Goal: Find specific page/section: Find specific page/section

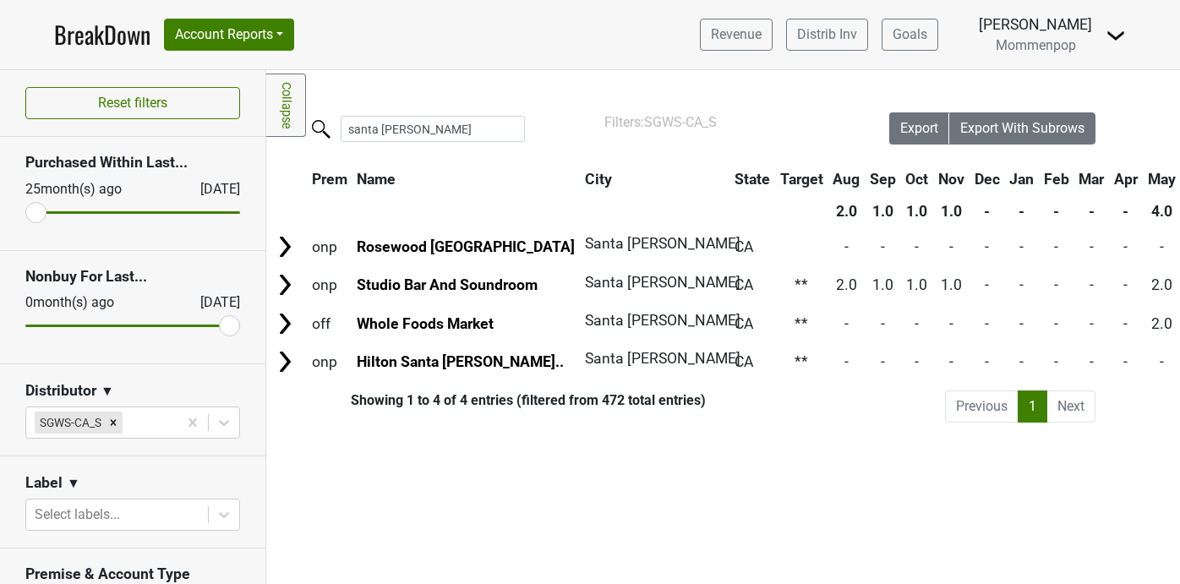
click at [499, 128] on input "santa barbara" at bounding box center [433, 129] width 184 height 26
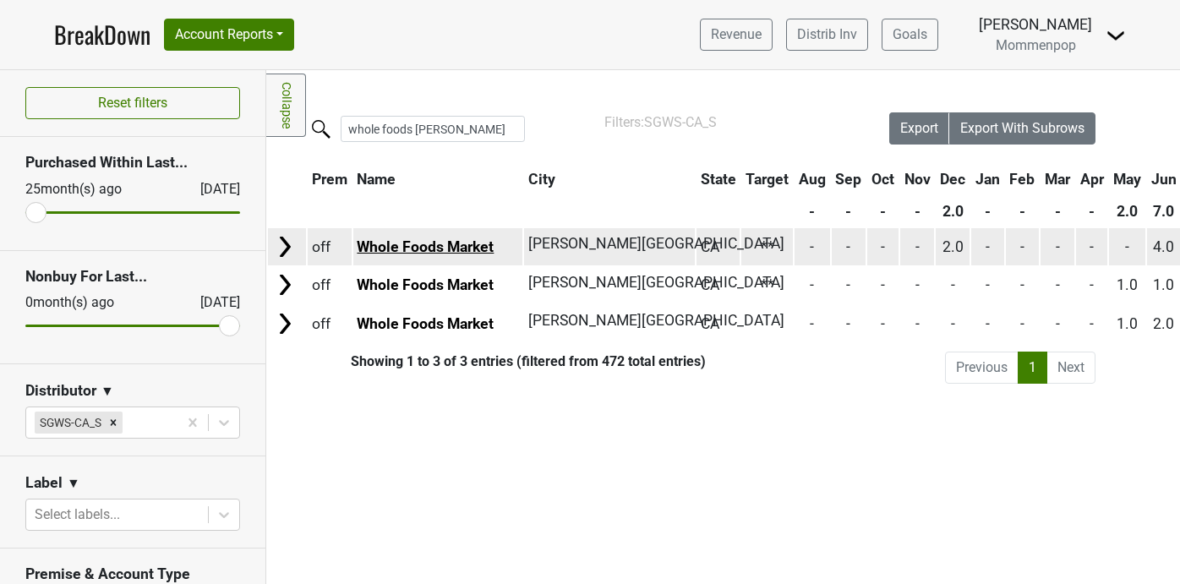
type input "whole foods sherman"
click at [468, 249] on link "Whole Foods Market" at bounding box center [425, 246] width 137 height 17
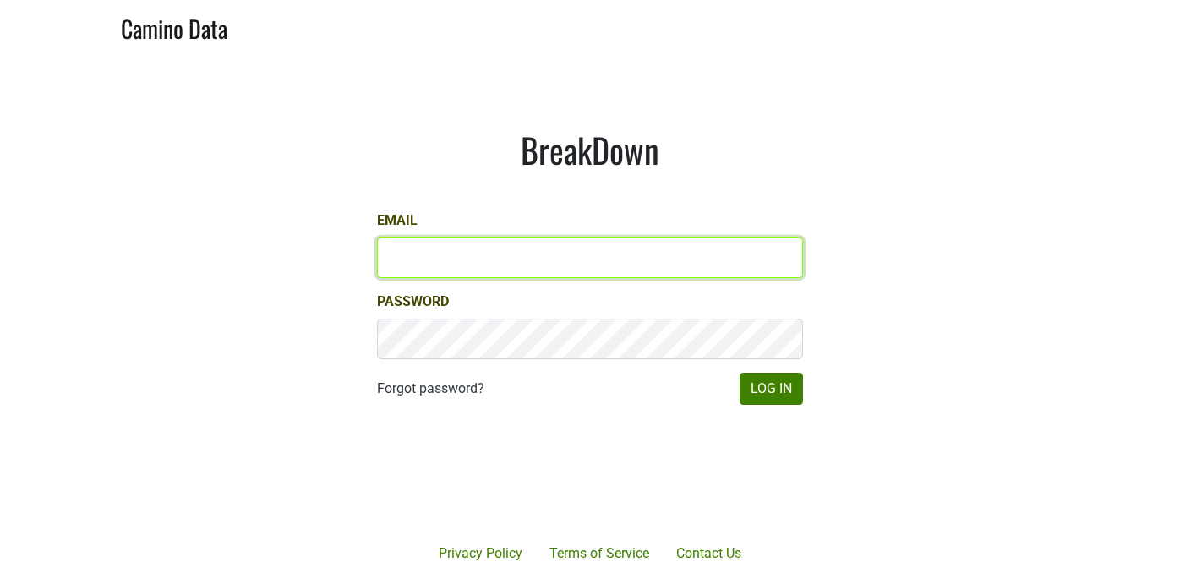
click at [565, 256] on input "Email" at bounding box center [590, 258] width 426 height 41
type input "[PERSON_NAME][EMAIL_ADDRESS][DOMAIN_NAME]"
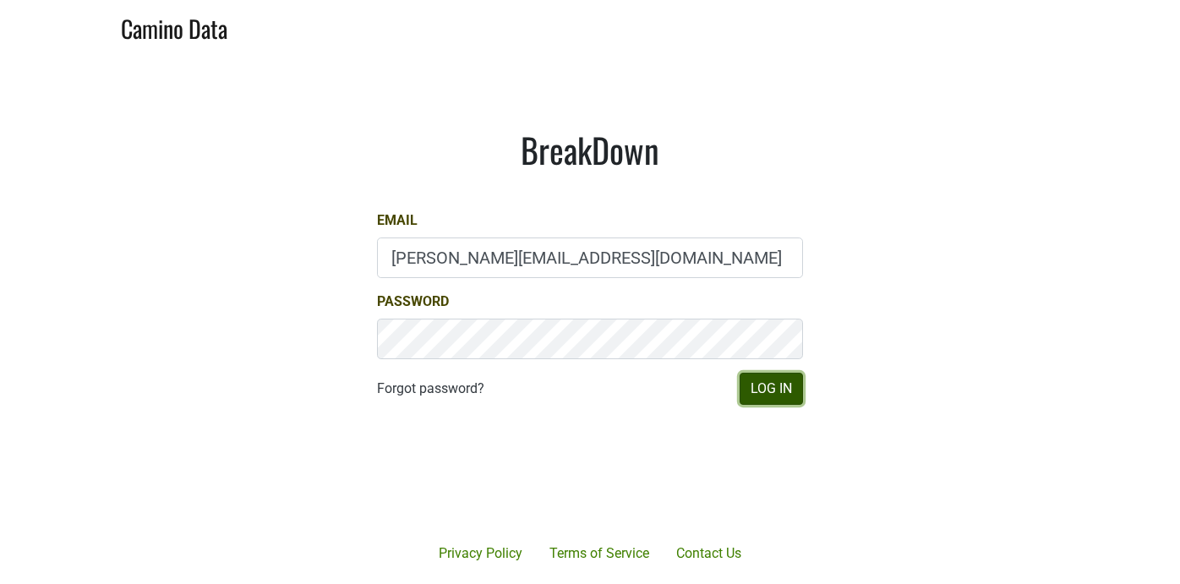
click at [752, 387] on button "Log In" at bounding box center [771, 389] width 63 height 32
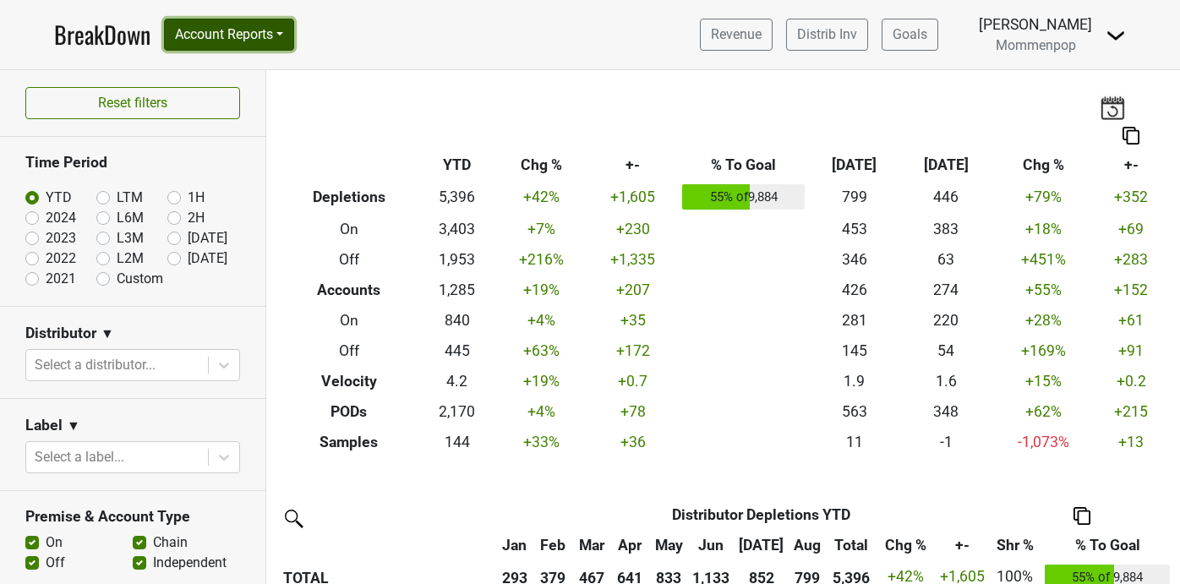
click at [229, 46] on button "Account Reports" at bounding box center [229, 35] width 130 height 32
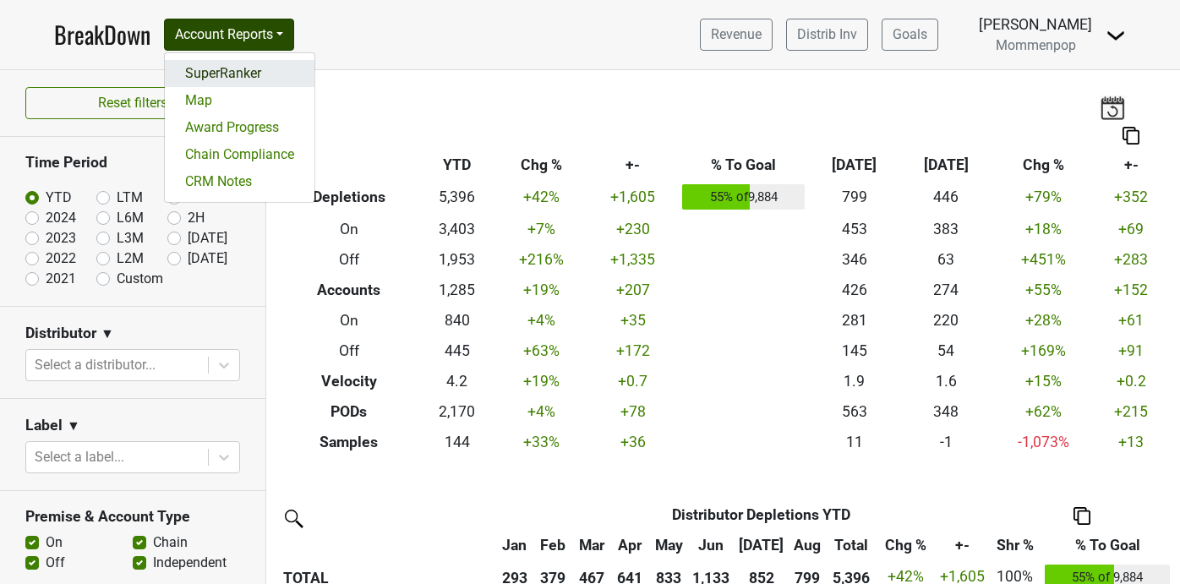
click at [224, 68] on link "SuperRanker" at bounding box center [240, 73] width 150 height 27
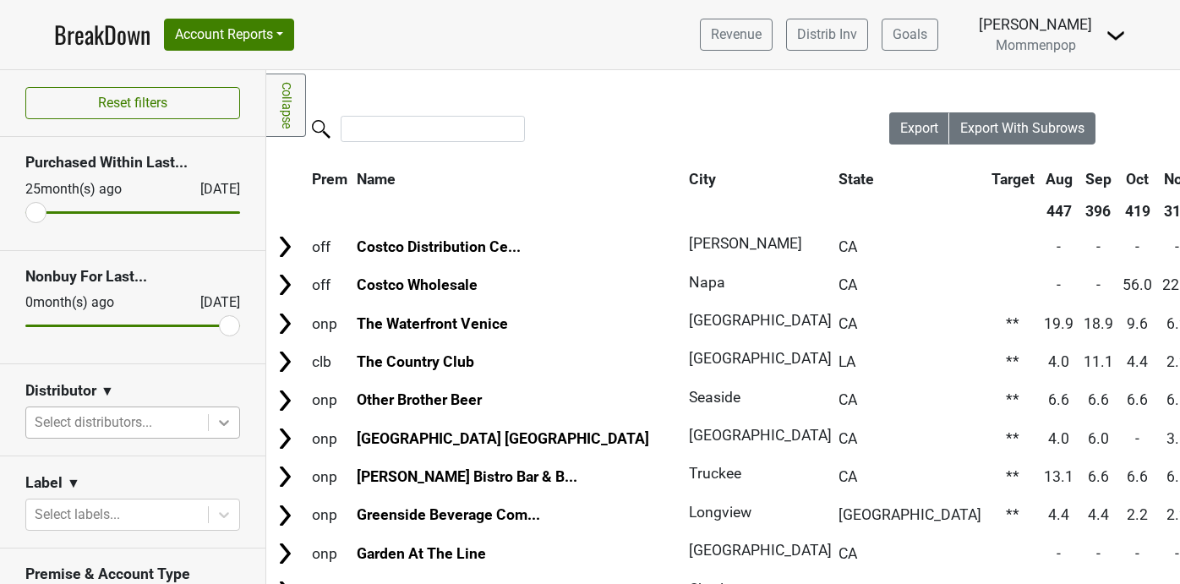
click at [217, 425] on icon at bounding box center [224, 422] width 17 height 17
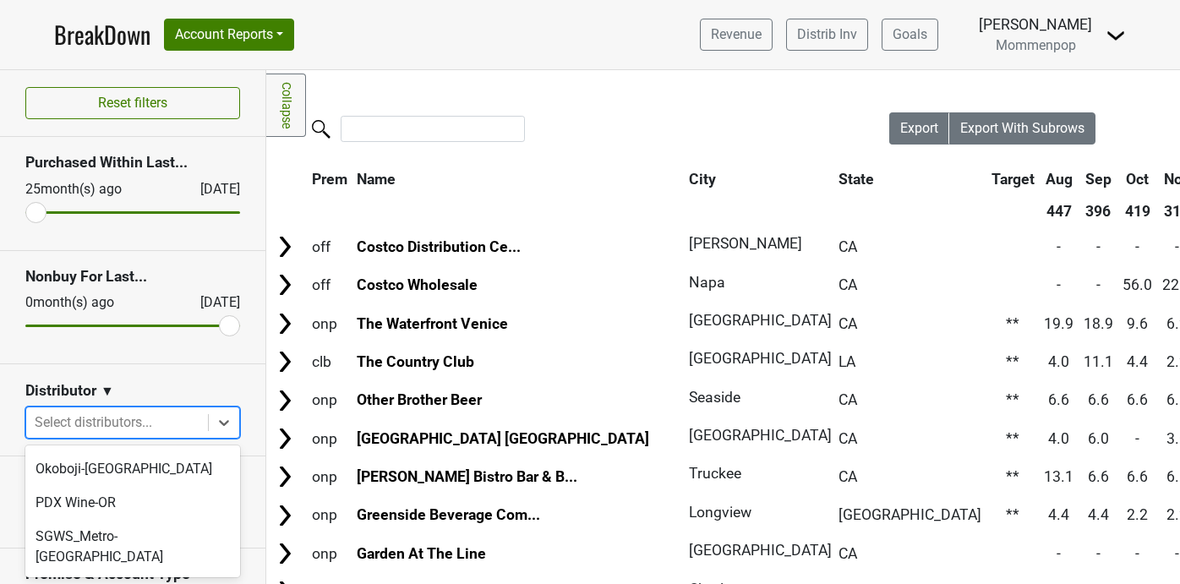
scroll to position [517, 0]
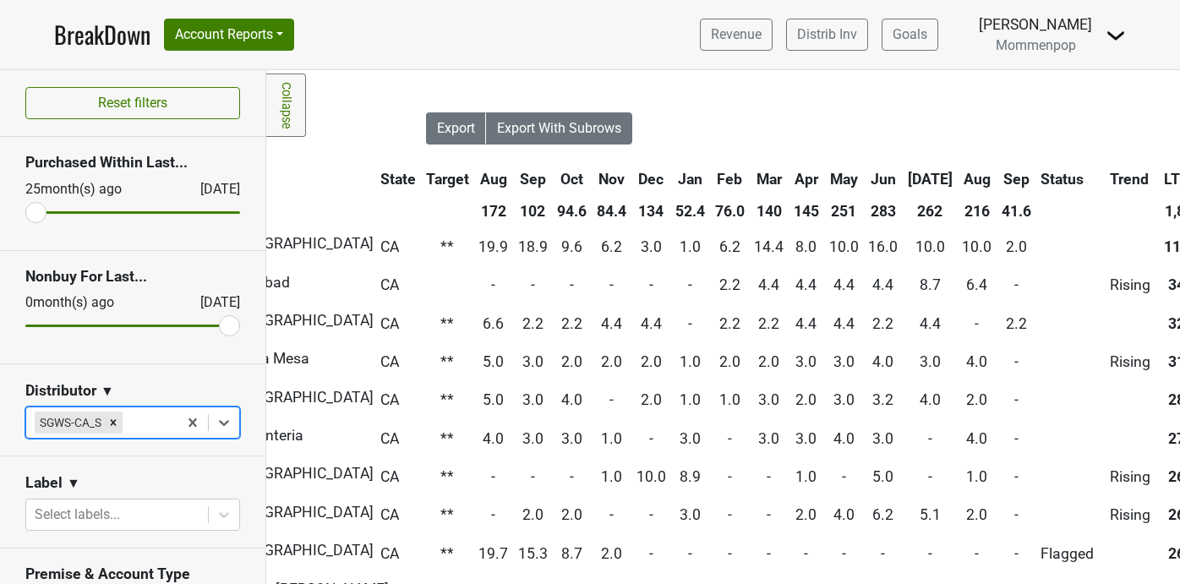
scroll to position [0, 559]
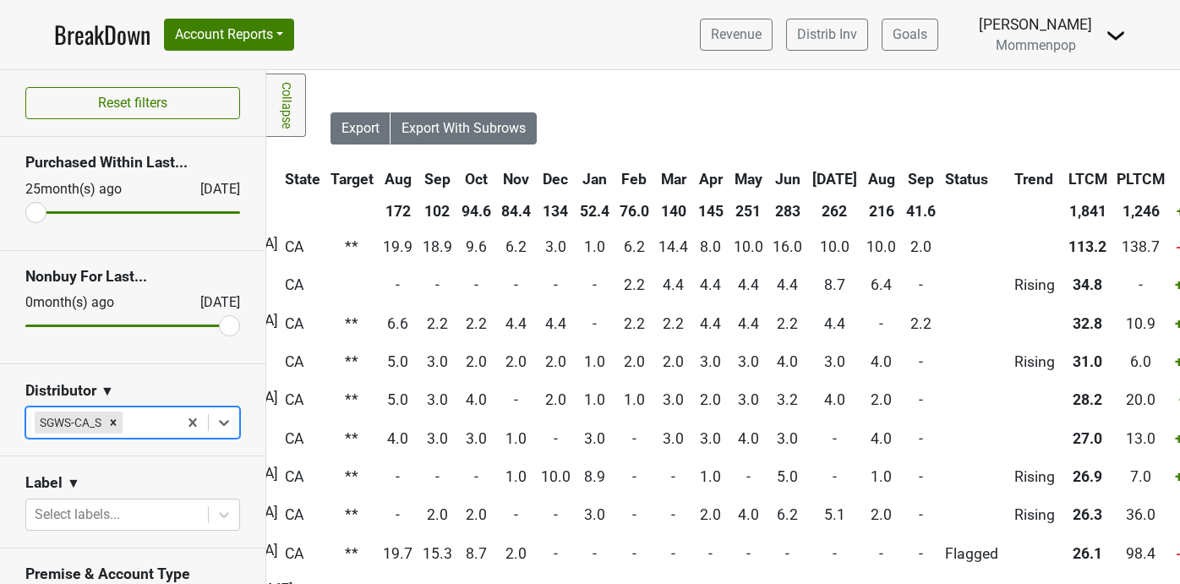
click at [902, 178] on th "Sep" at bounding box center [921, 179] width 38 height 30
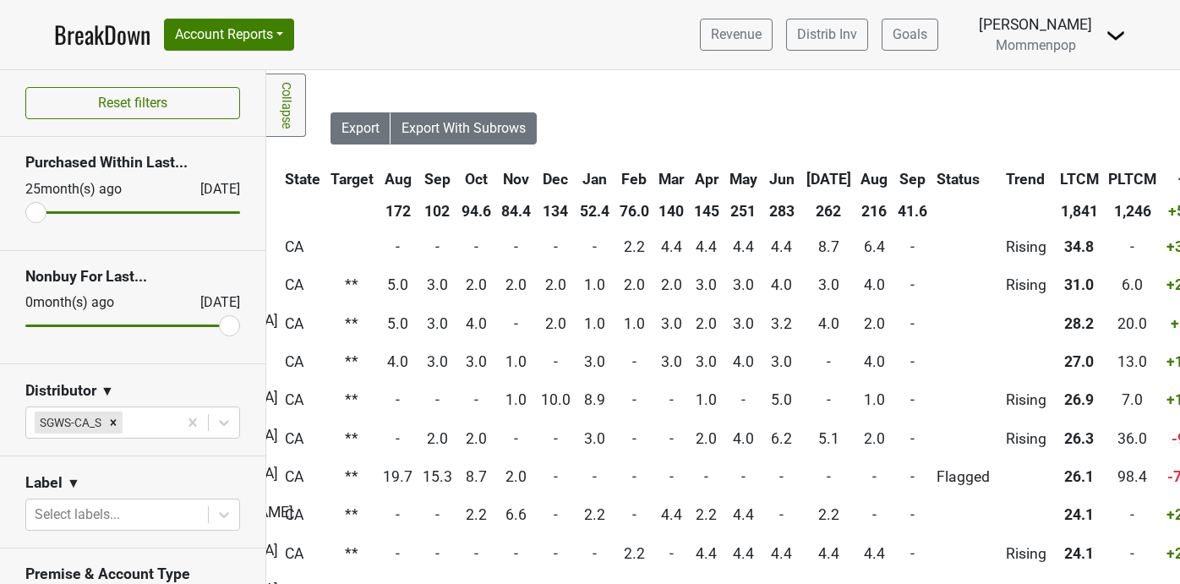
click at [894, 178] on th "Sep" at bounding box center [913, 179] width 38 height 30
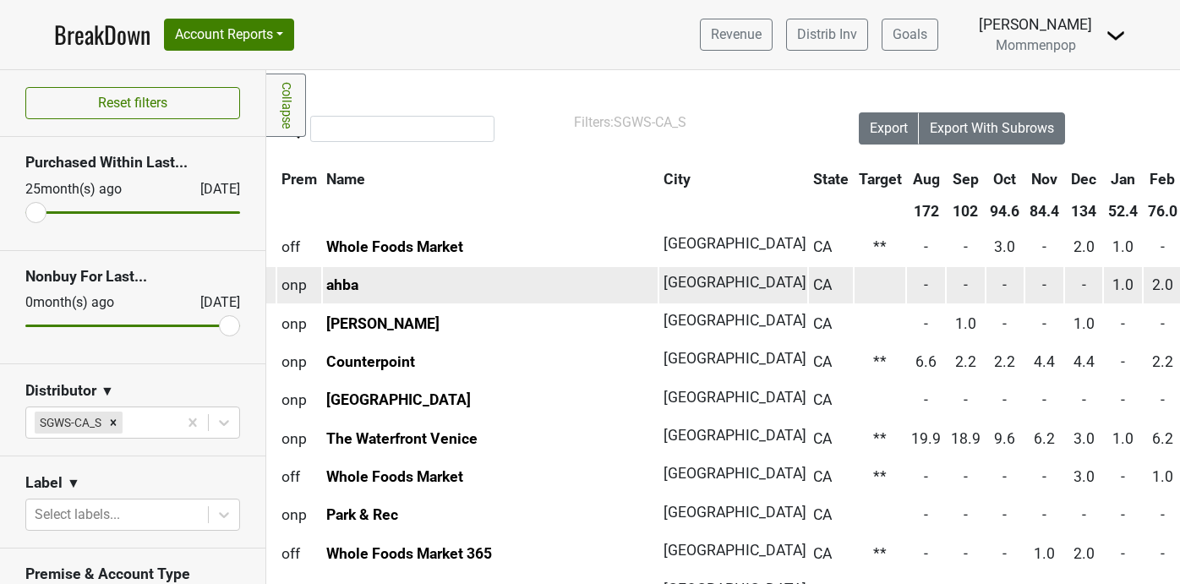
scroll to position [0, 0]
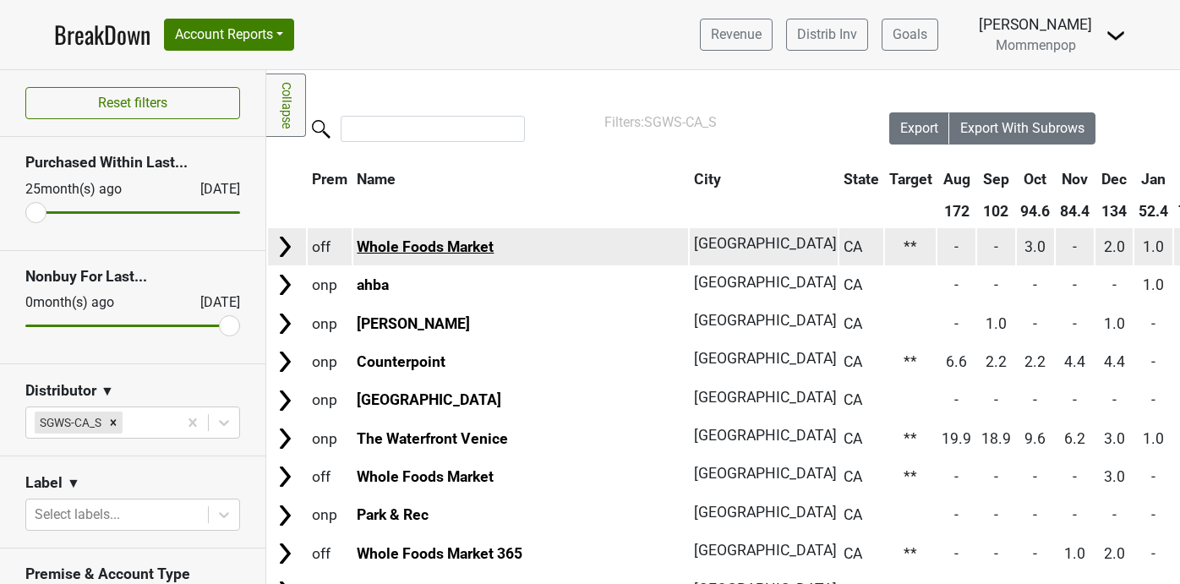
click at [462, 242] on link "Whole Foods Market" at bounding box center [425, 246] width 137 height 17
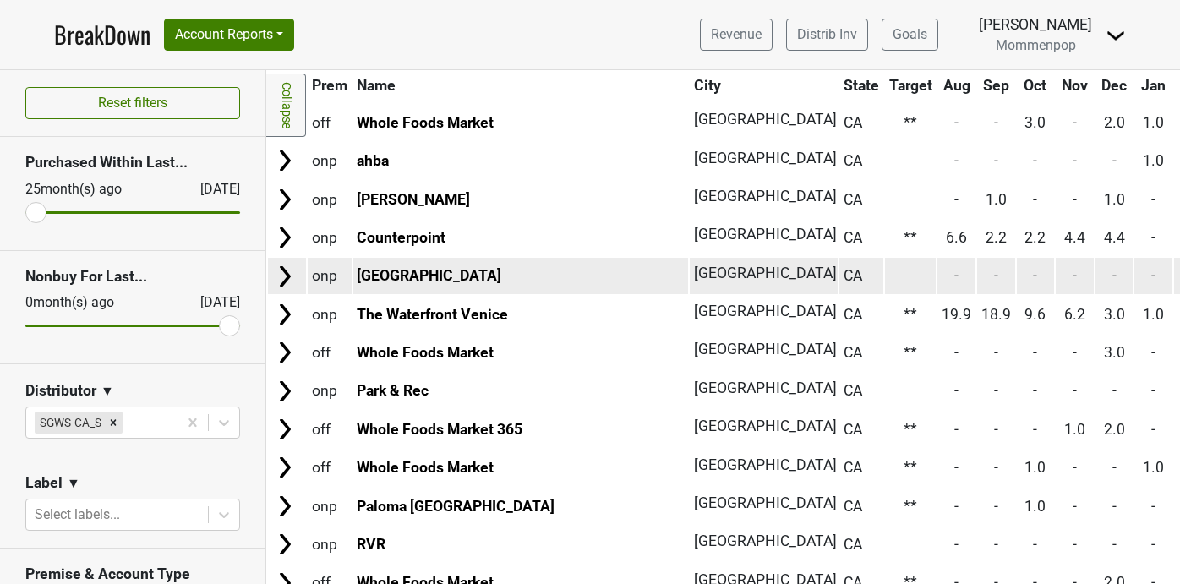
scroll to position [126, 0]
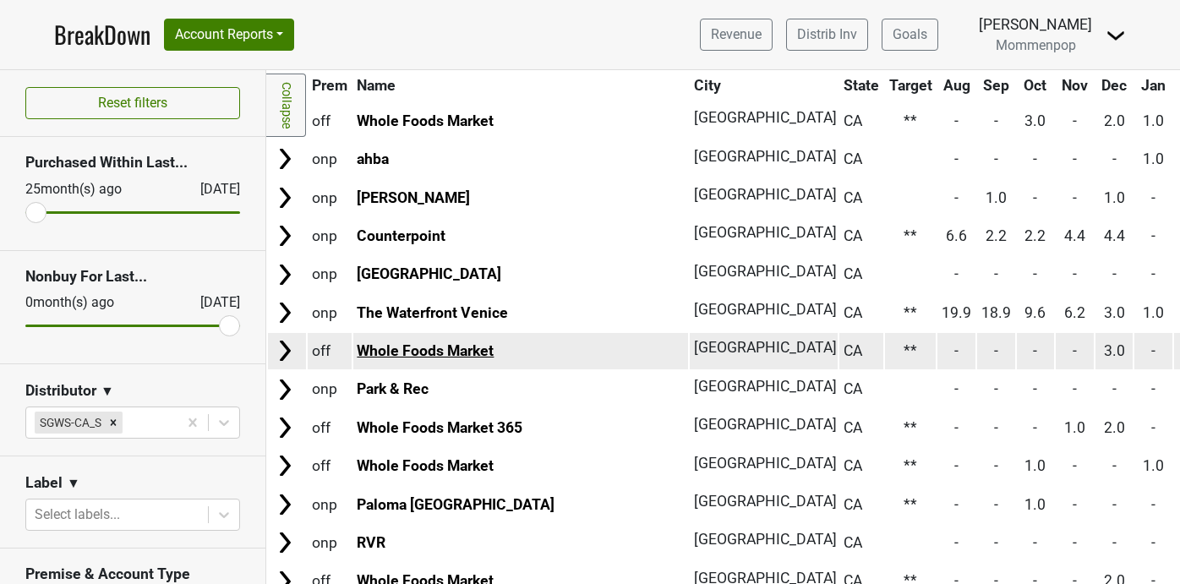
click at [466, 353] on link "Whole Foods Market" at bounding box center [425, 350] width 137 height 17
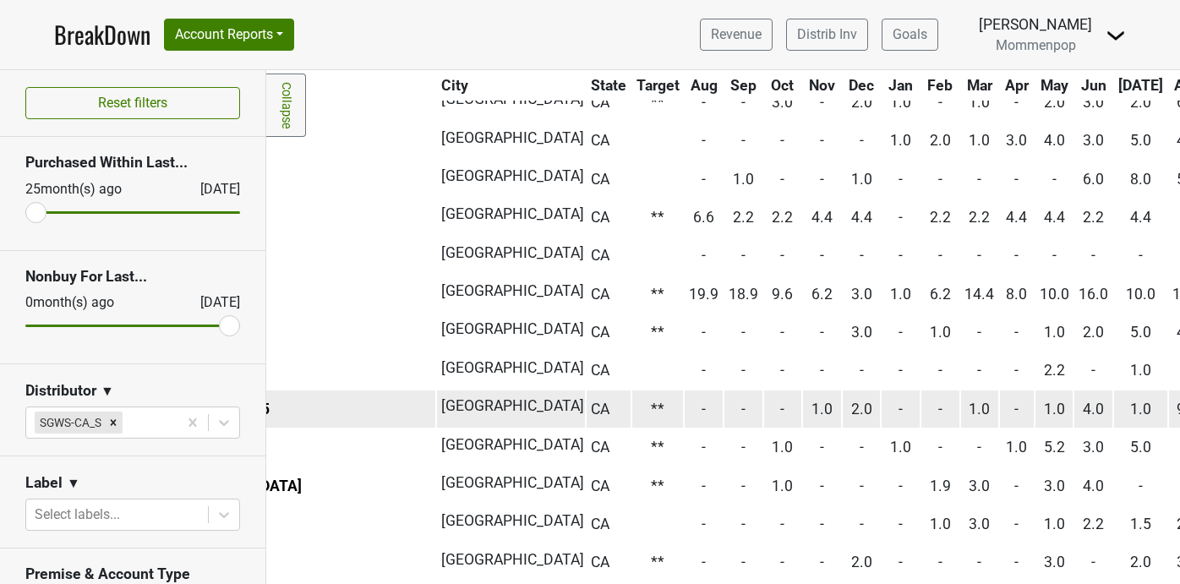
scroll to position [145, 0]
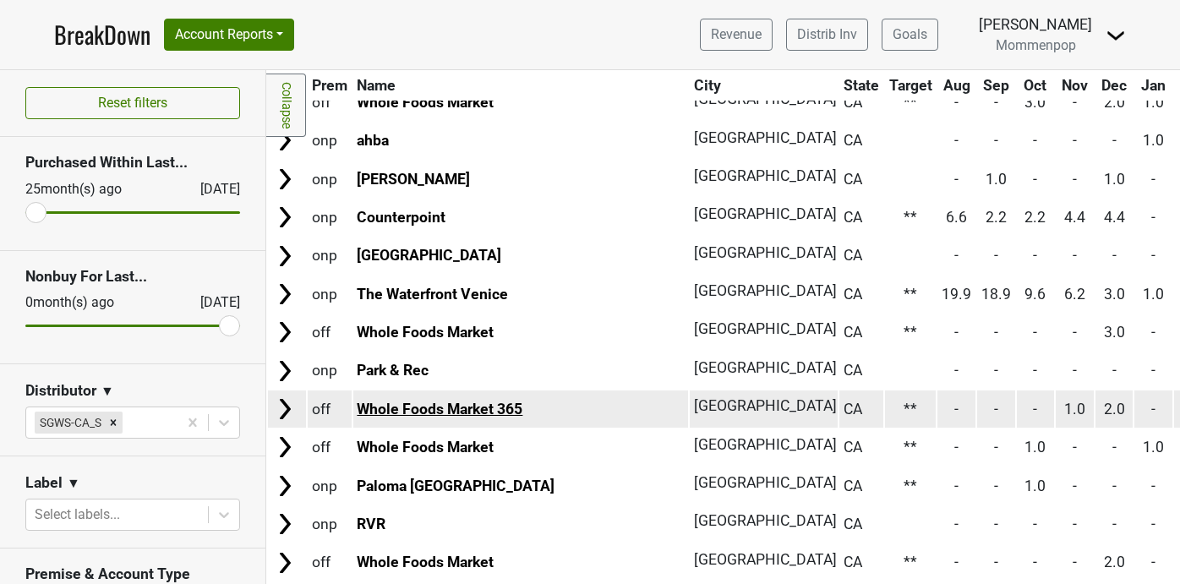
click at [483, 411] on link "Whole Foods Market 365" at bounding box center [440, 409] width 166 height 17
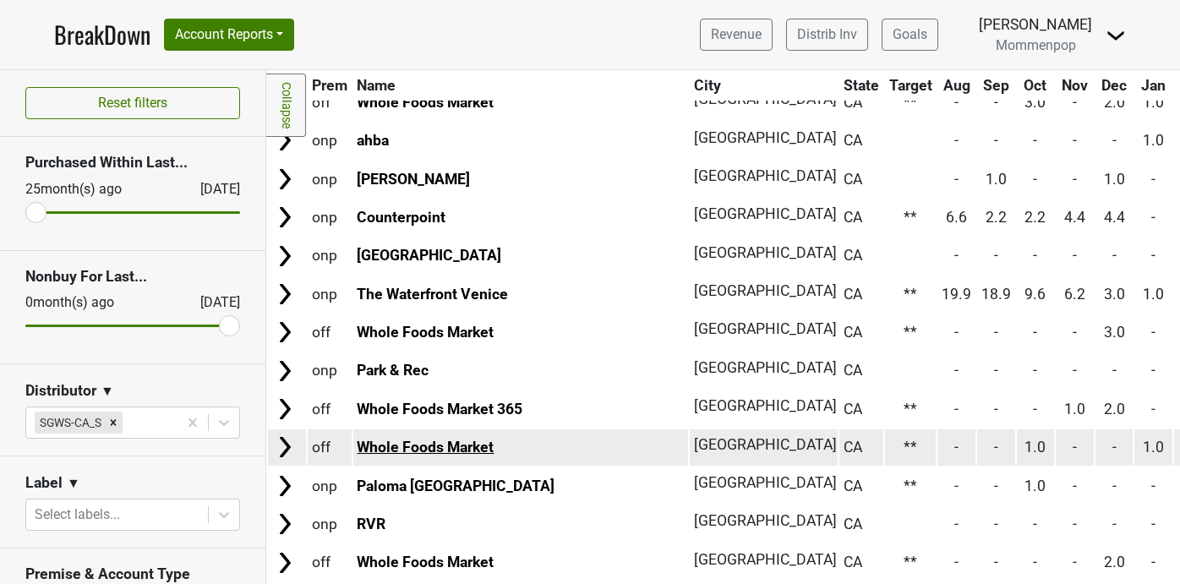
click at [471, 446] on link "Whole Foods Market" at bounding box center [425, 447] width 137 height 17
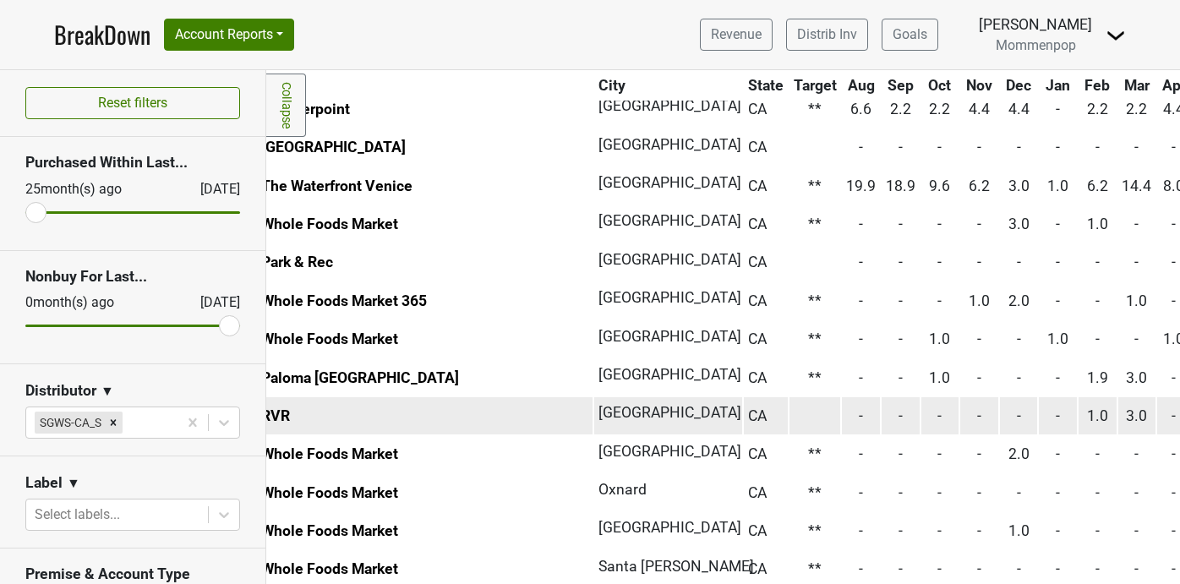
scroll to position [253, 81]
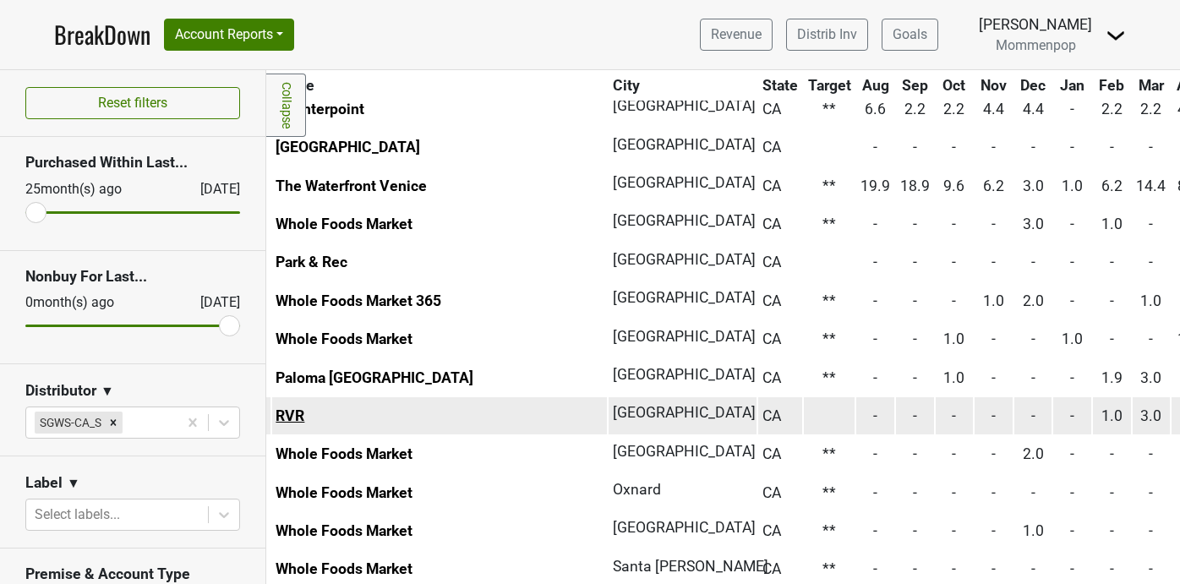
click at [302, 419] on link "RVR" at bounding box center [290, 415] width 29 height 17
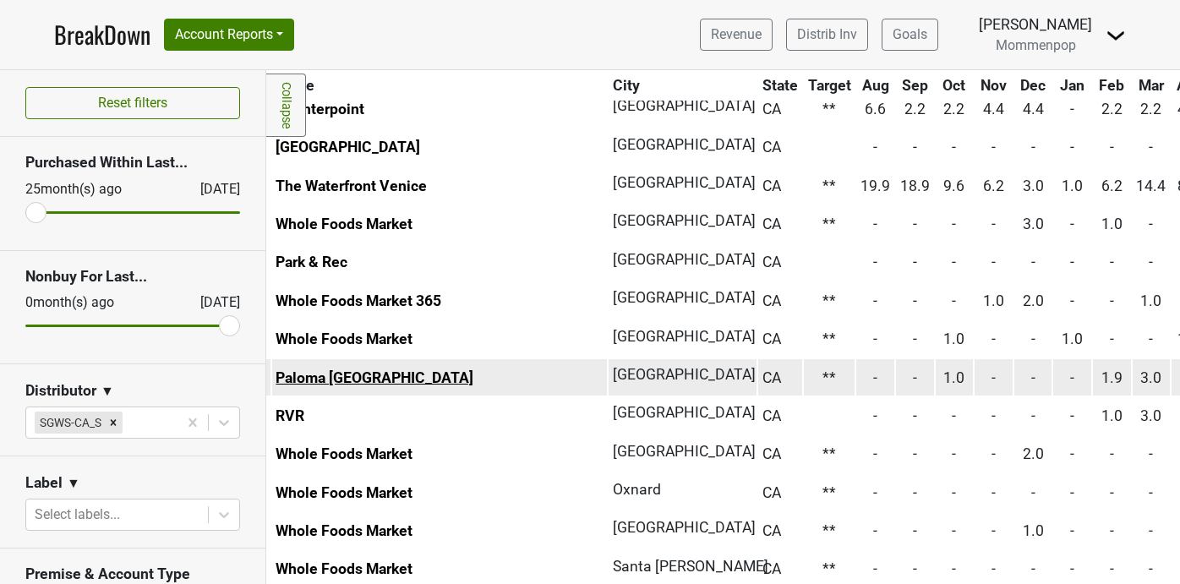
click at [360, 373] on link "Paloma Venice" at bounding box center [375, 377] width 198 height 17
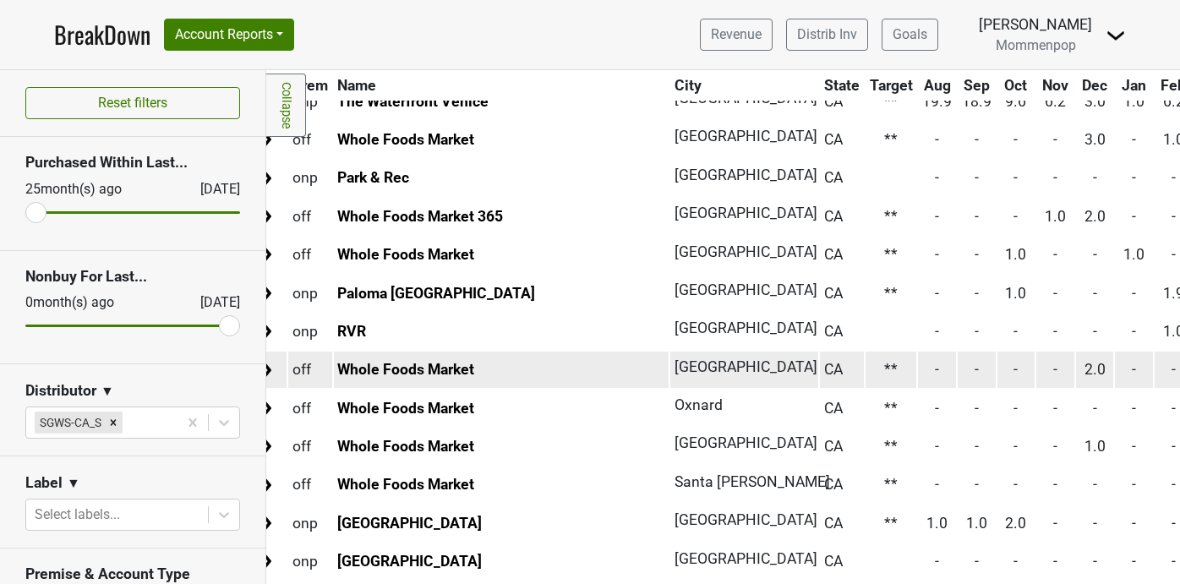
scroll to position [337, 21]
click at [418, 379] on td "Whole Foods Market" at bounding box center [500, 370] width 336 height 36
click at [418, 368] on link "Whole Foods Market" at bounding box center [404, 369] width 137 height 17
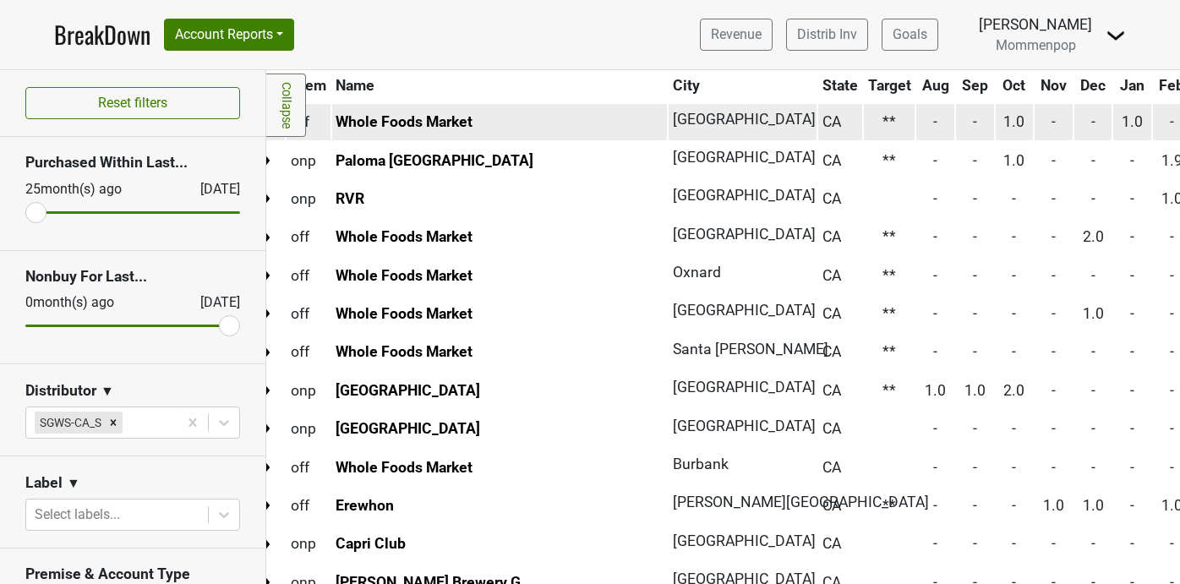
scroll to position [478, 21]
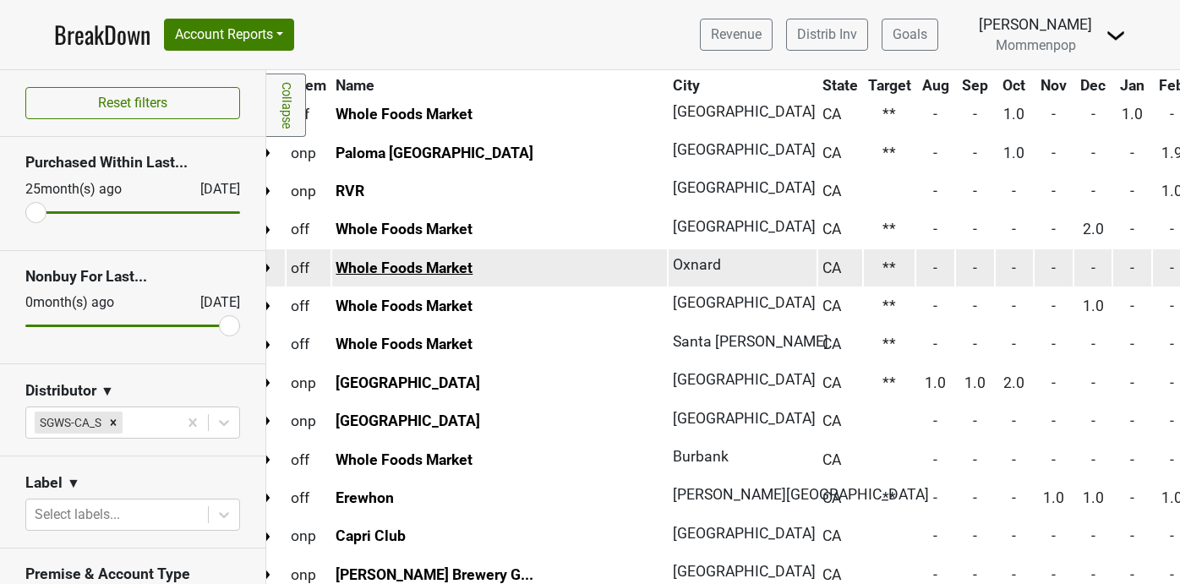
click at [455, 262] on link "Whole Foods Market" at bounding box center [404, 268] width 137 height 17
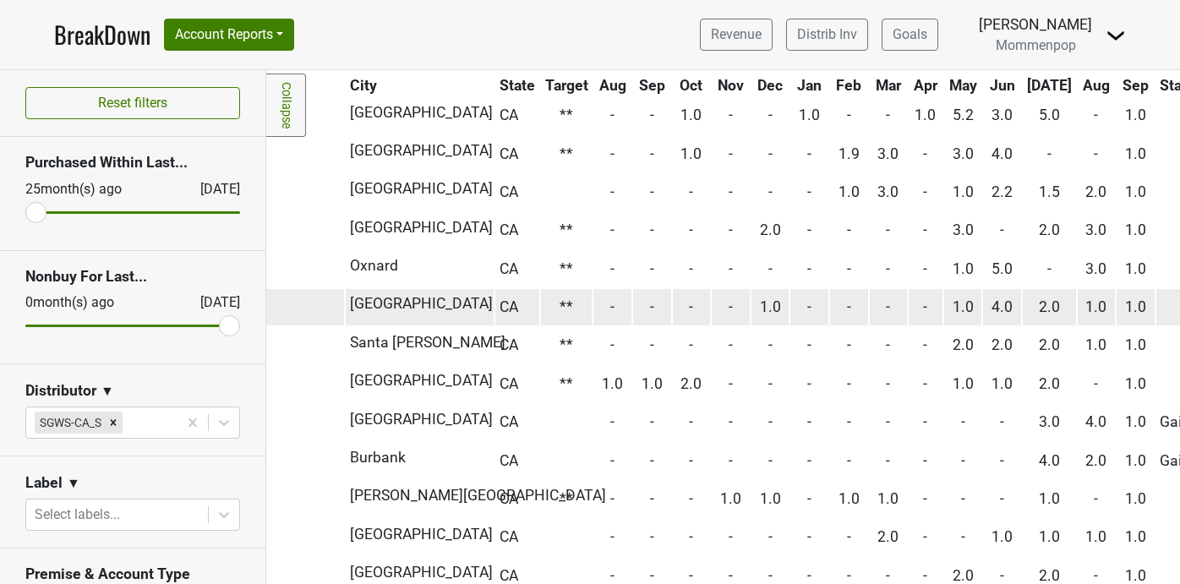
scroll to position [477, 0]
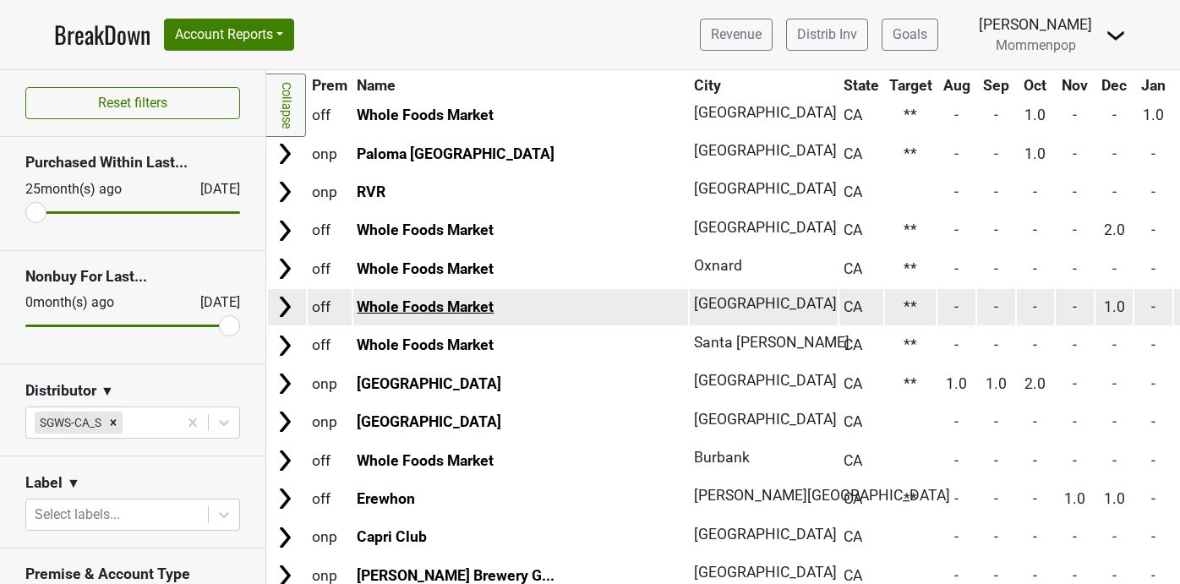
click at [480, 306] on link "Whole Foods Market" at bounding box center [425, 306] width 137 height 17
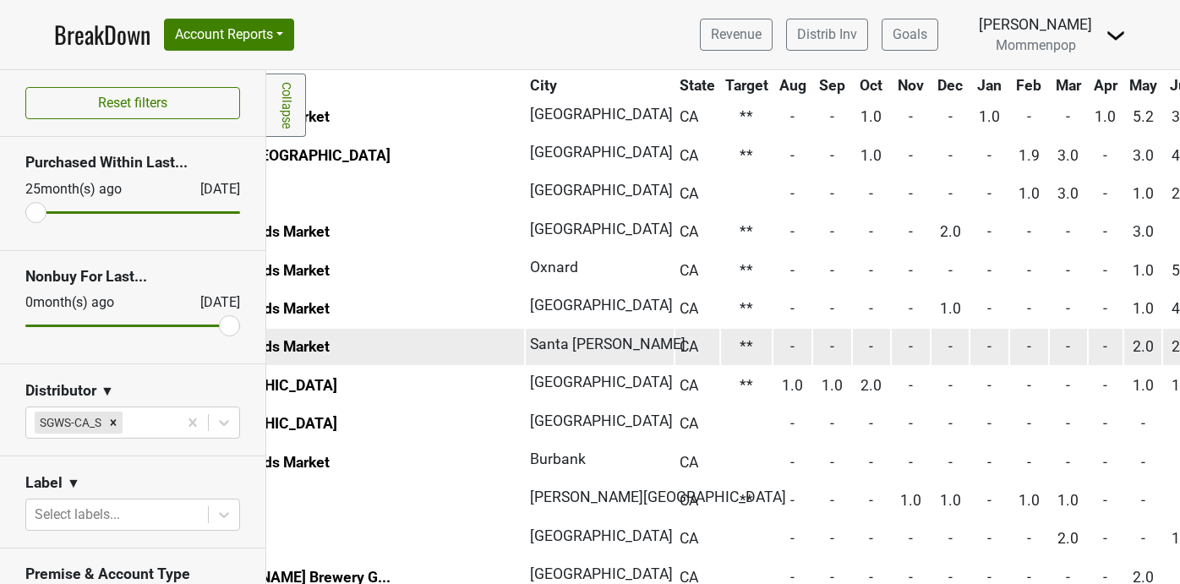
scroll to position [475, 0]
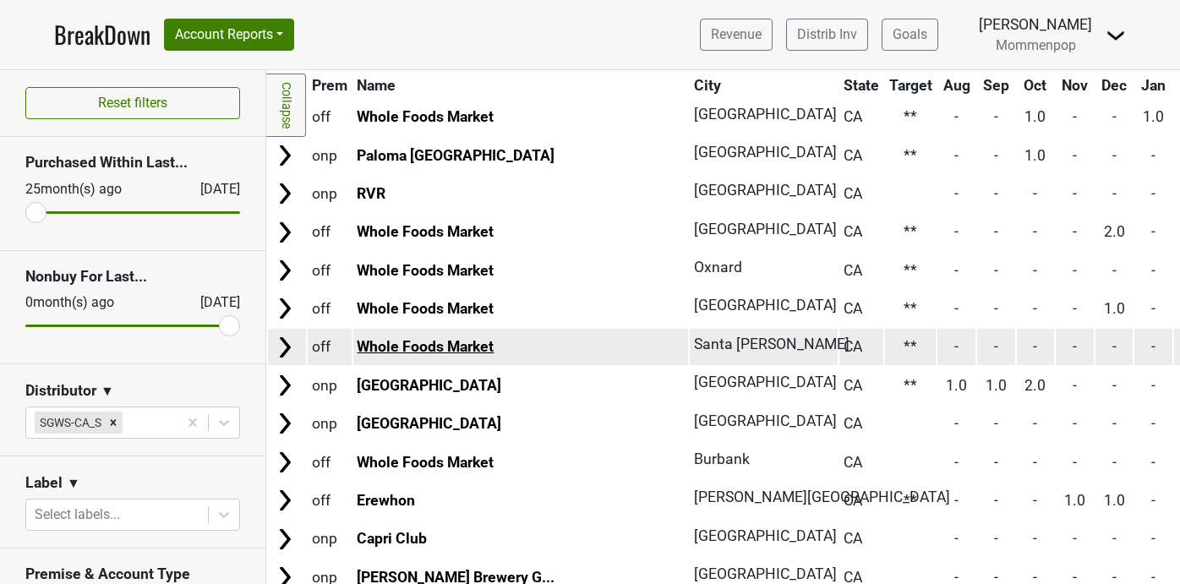
click at [457, 346] on link "Whole Foods Market" at bounding box center [425, 346] width 137 height 17
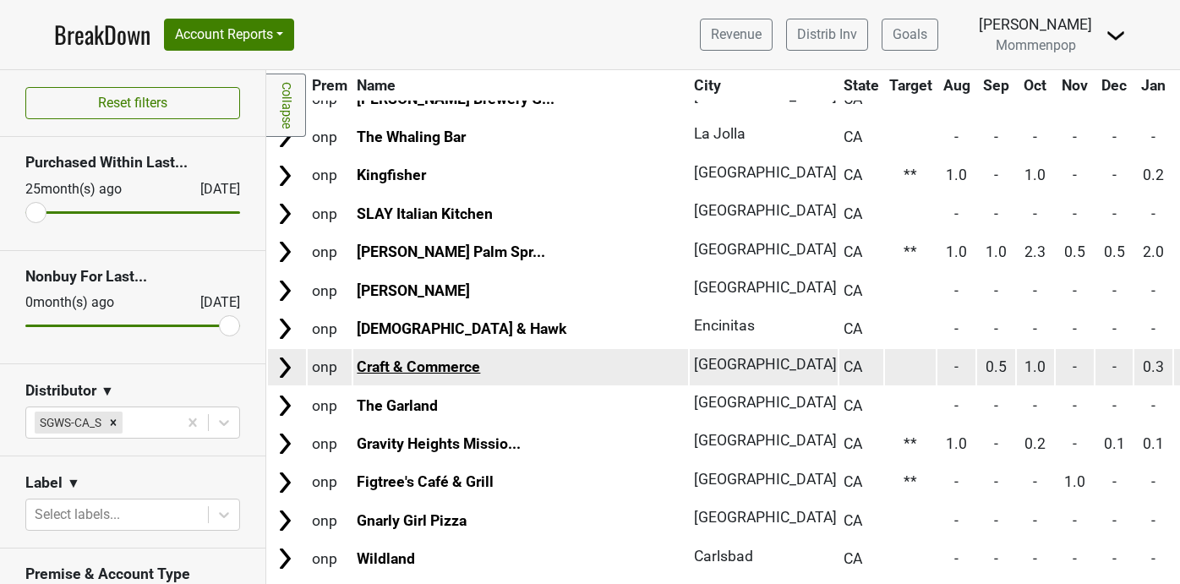
scroll to position [0, 0]
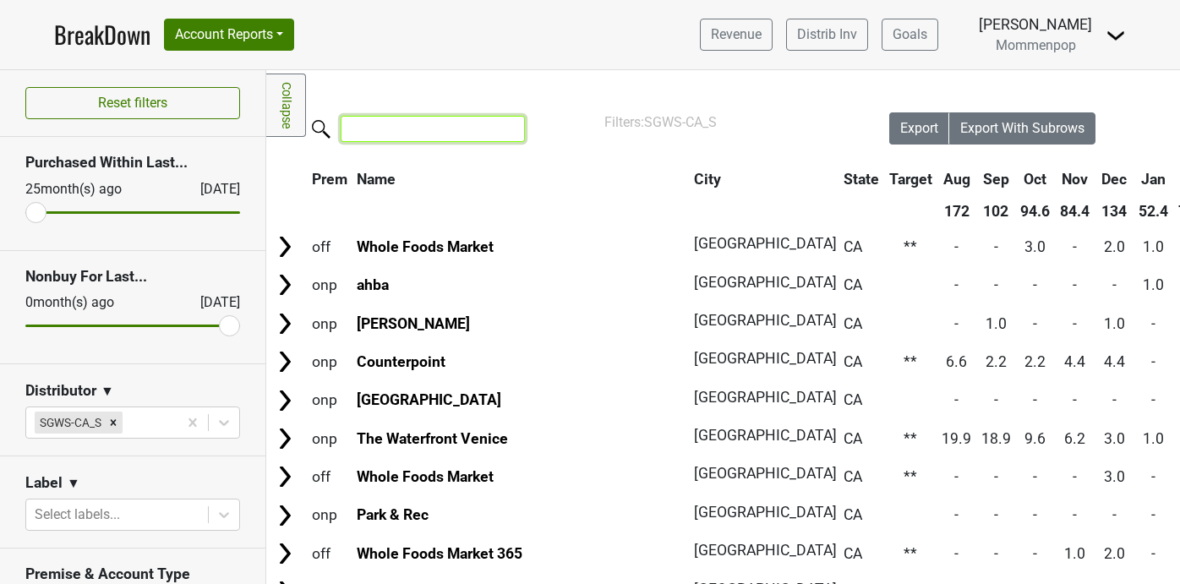
click at [429, 140] on input "search" at bounding box center [433, 129] width 184 height 26
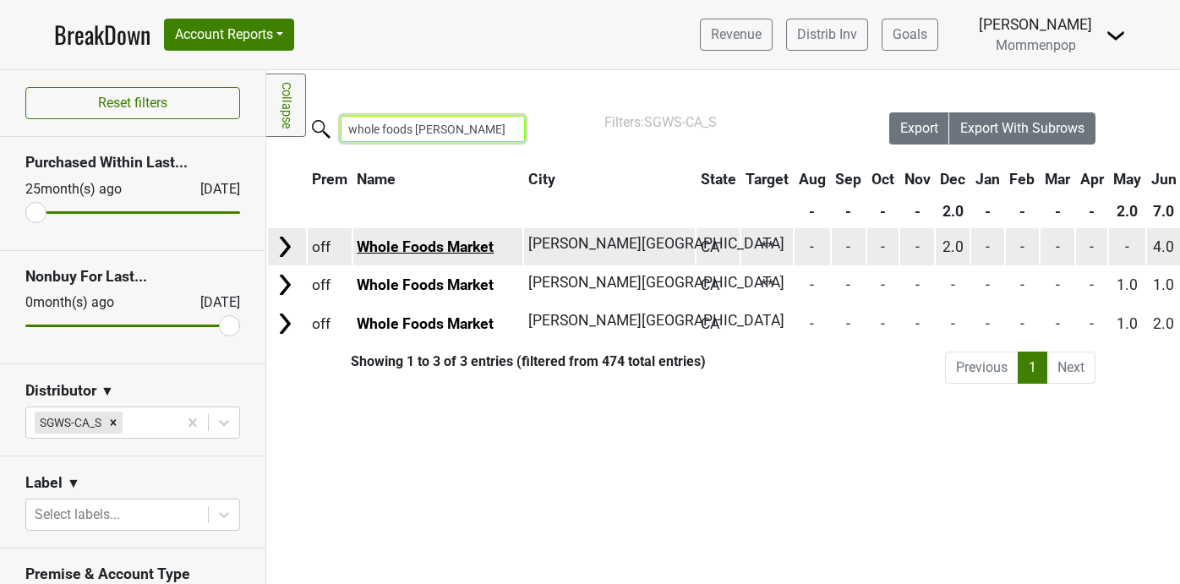
type input "whole foods sherman"
click at [473, 243] on link "Whole Foods Market" at bounding box center [425, 246] width 137 height 17
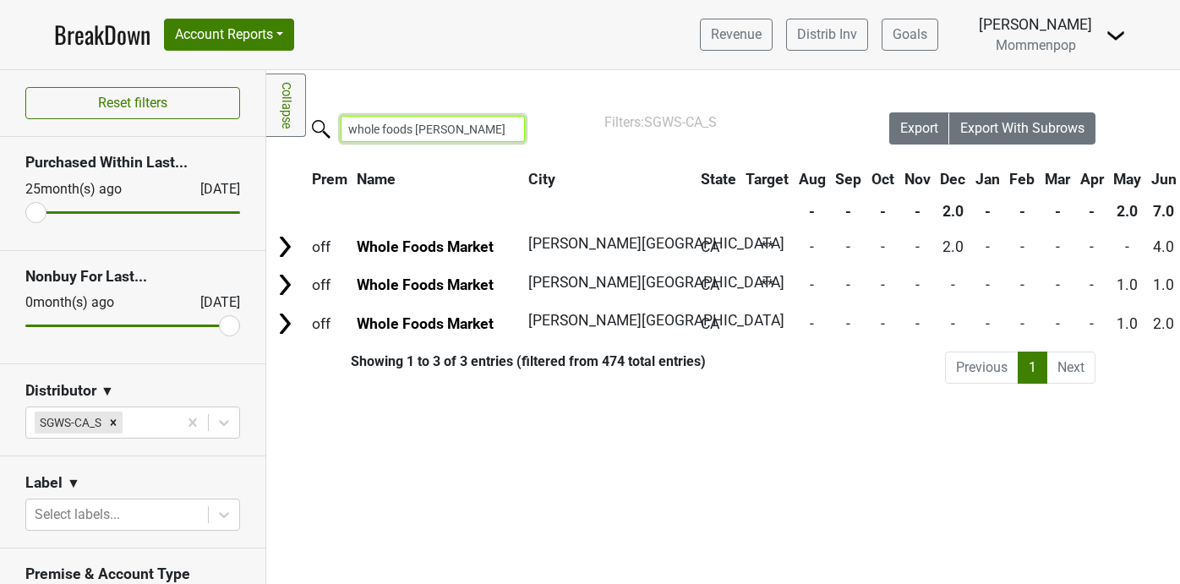
click at [469, 124] on input "whole foods sherman" at bounding box center [433, 129] width 184 height 26
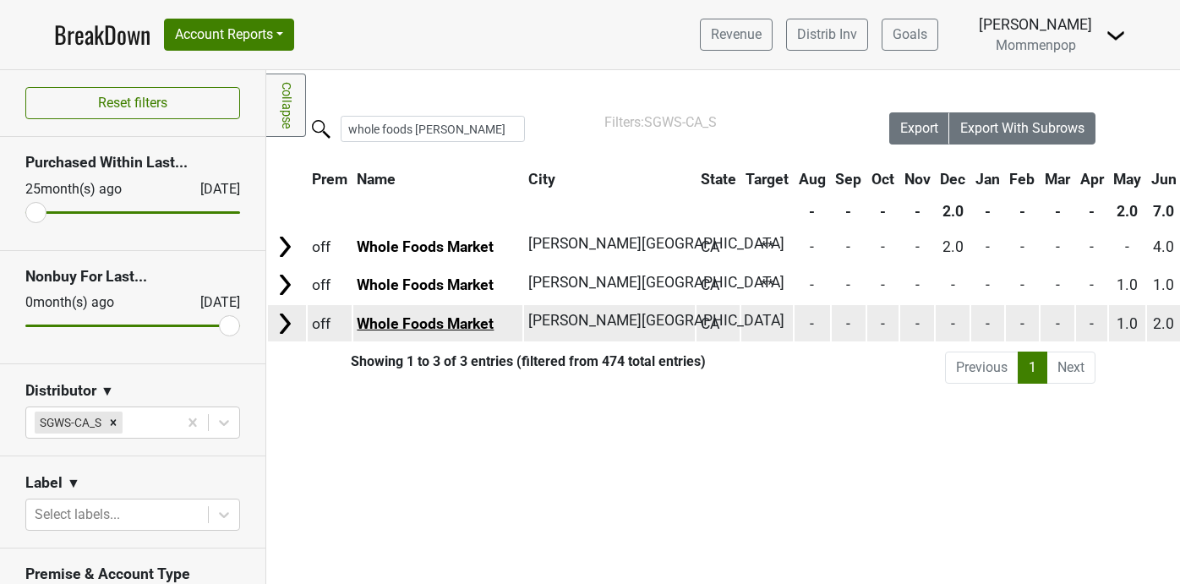
click at [438, 323] on link "Whole Foods Market" at bounding box center [425, 323] width 137 height 17
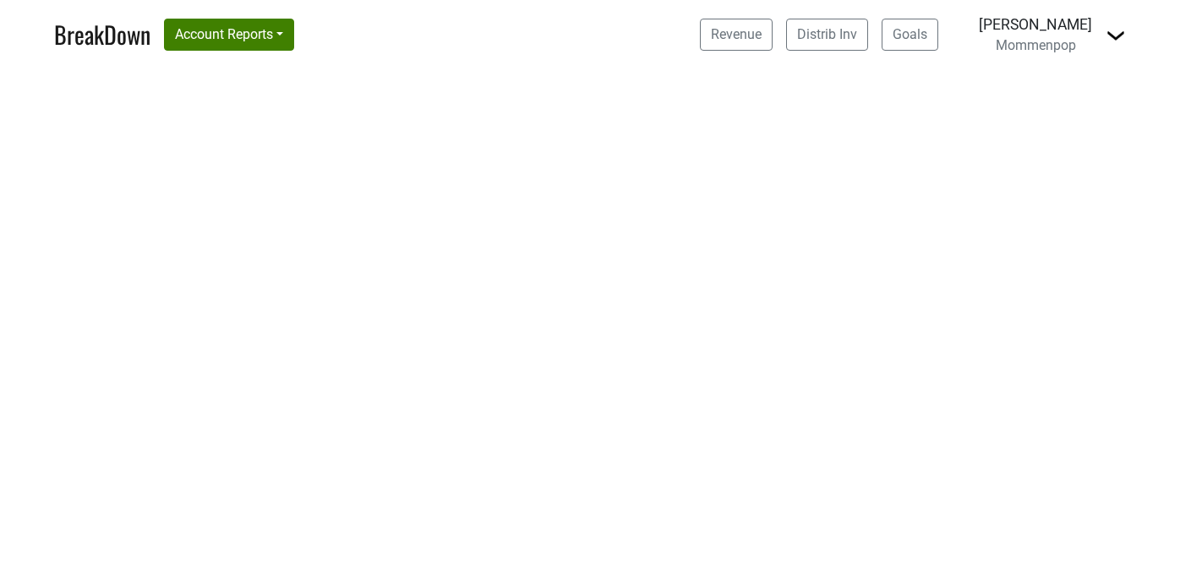
select select "CA"
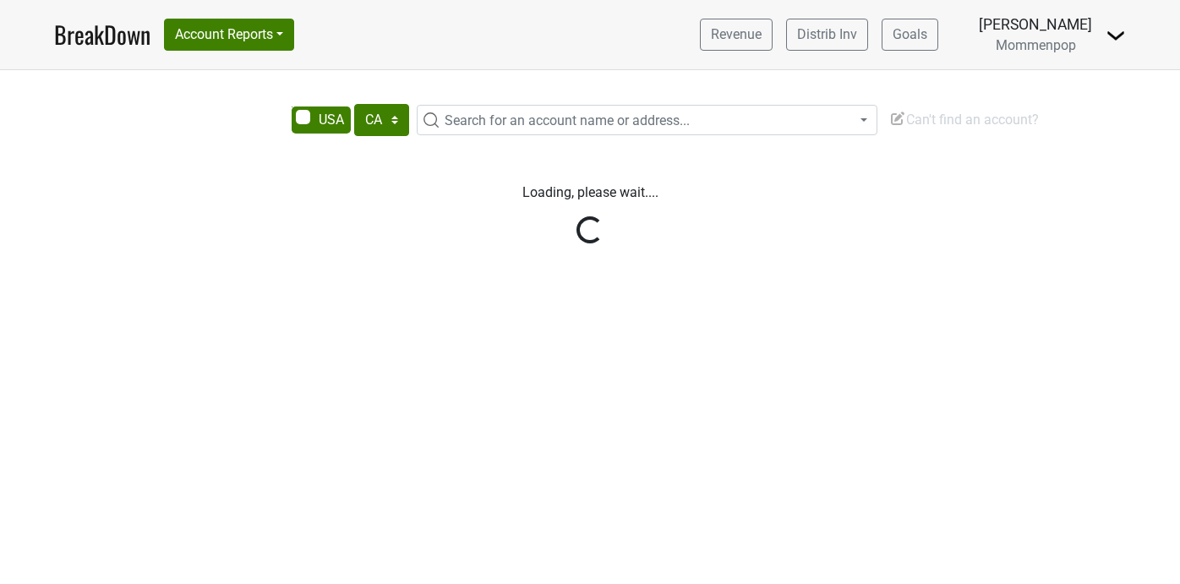
select select "CA"
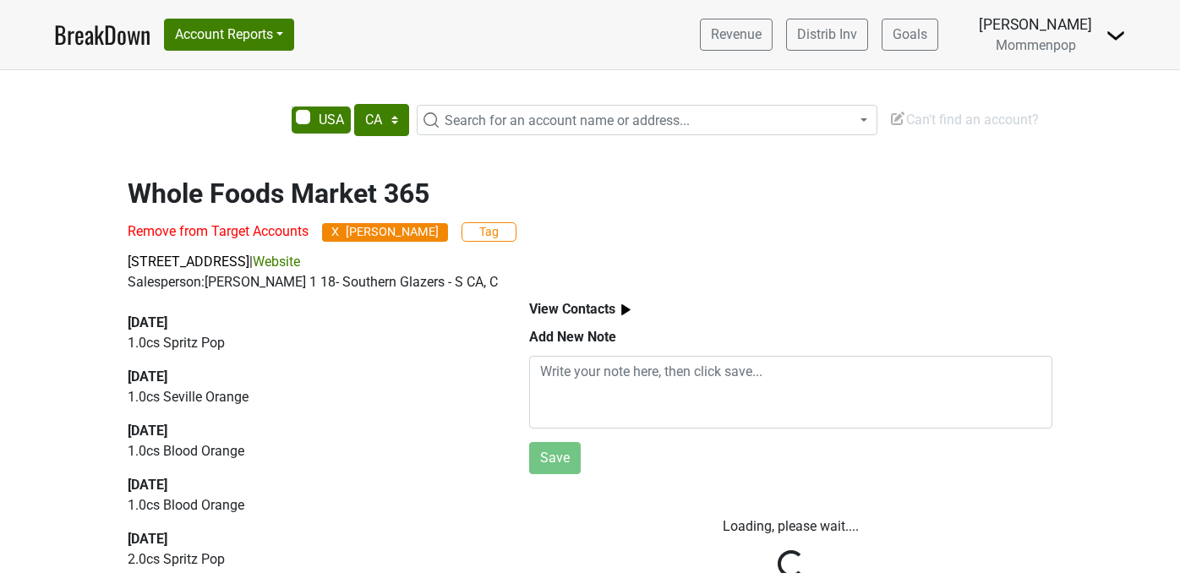
select select "CA"
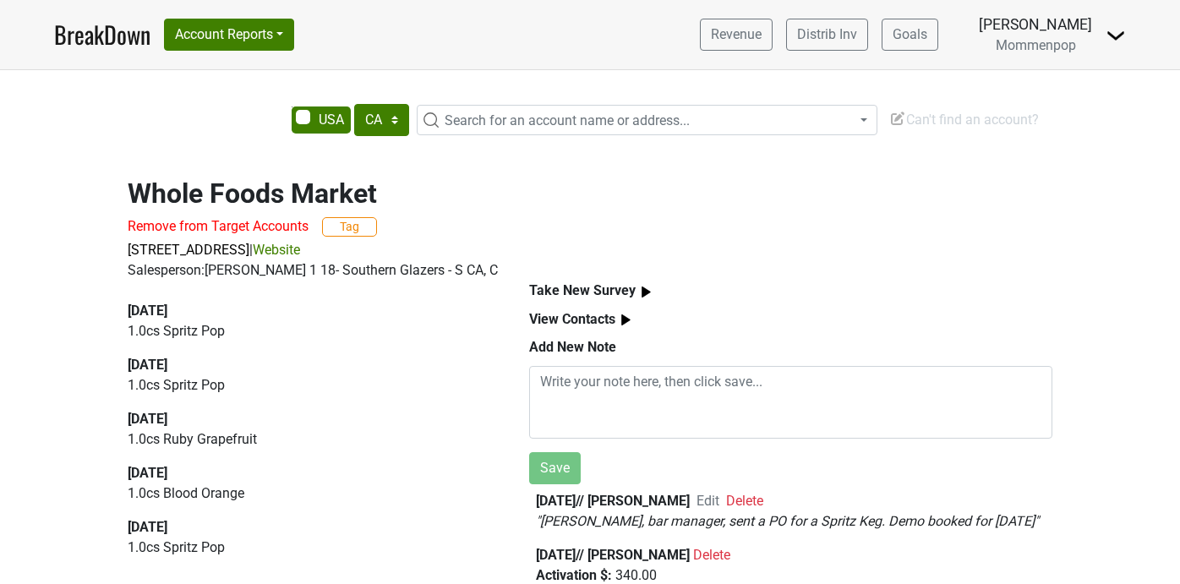
select select "CA"
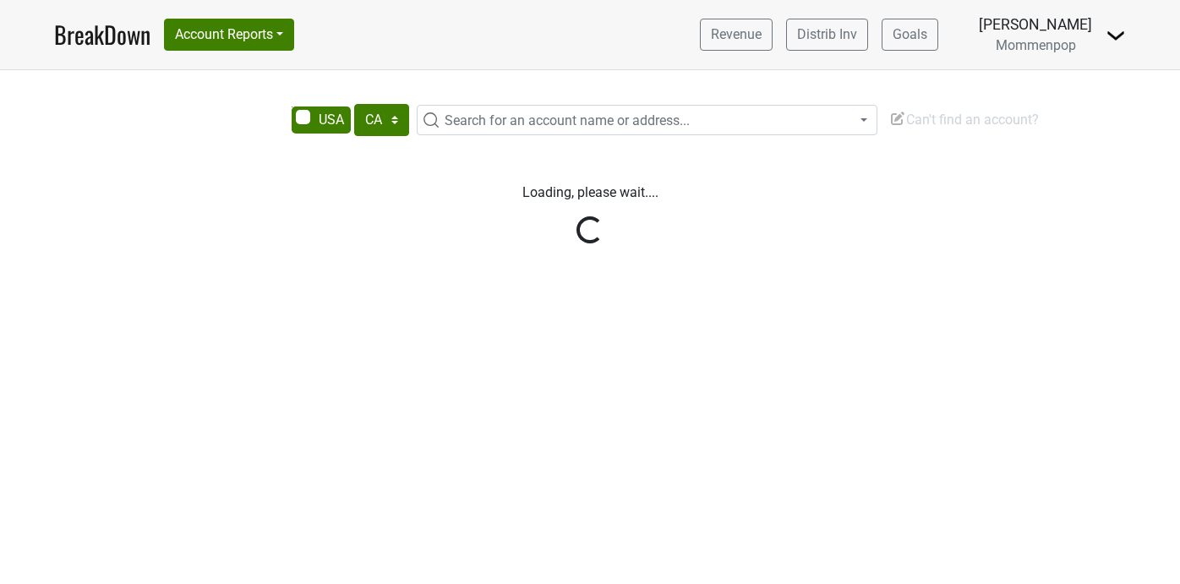
select select "CA"
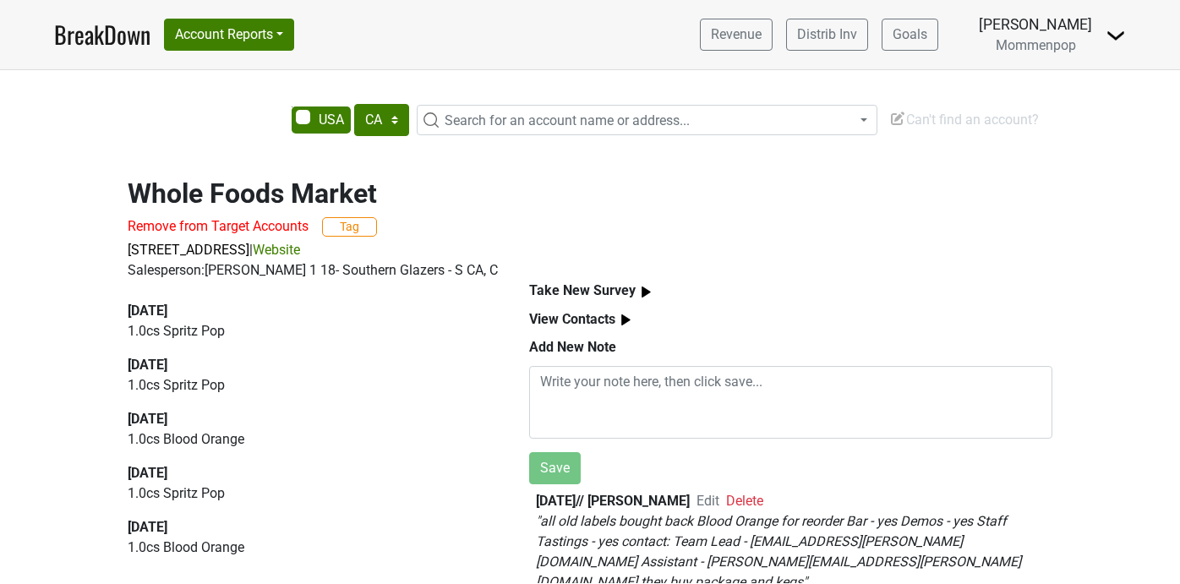
select select "CA"
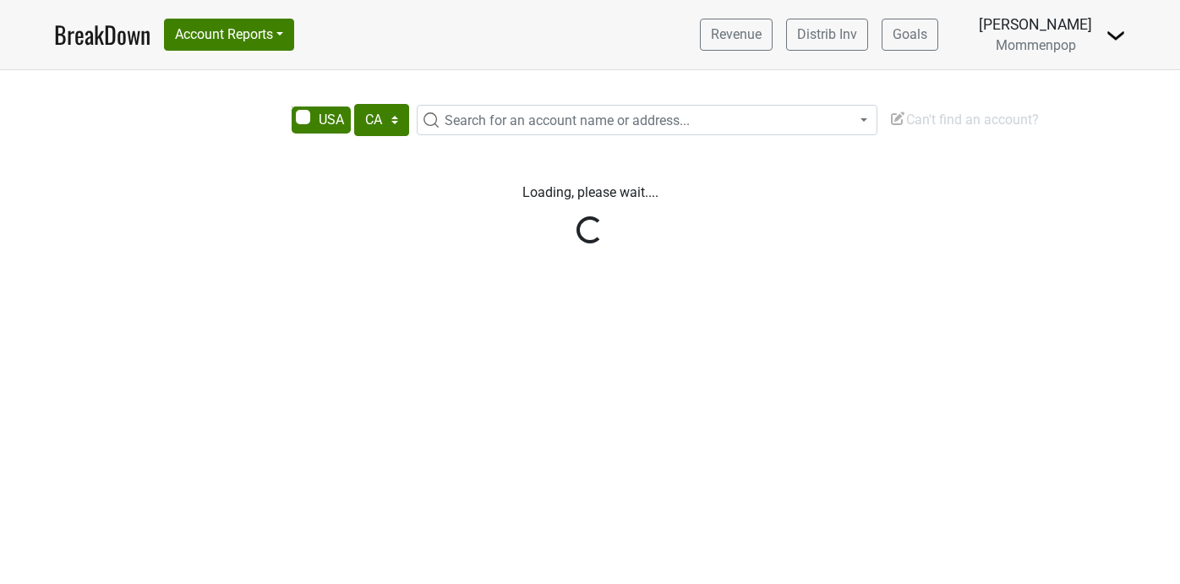
select select "CA"
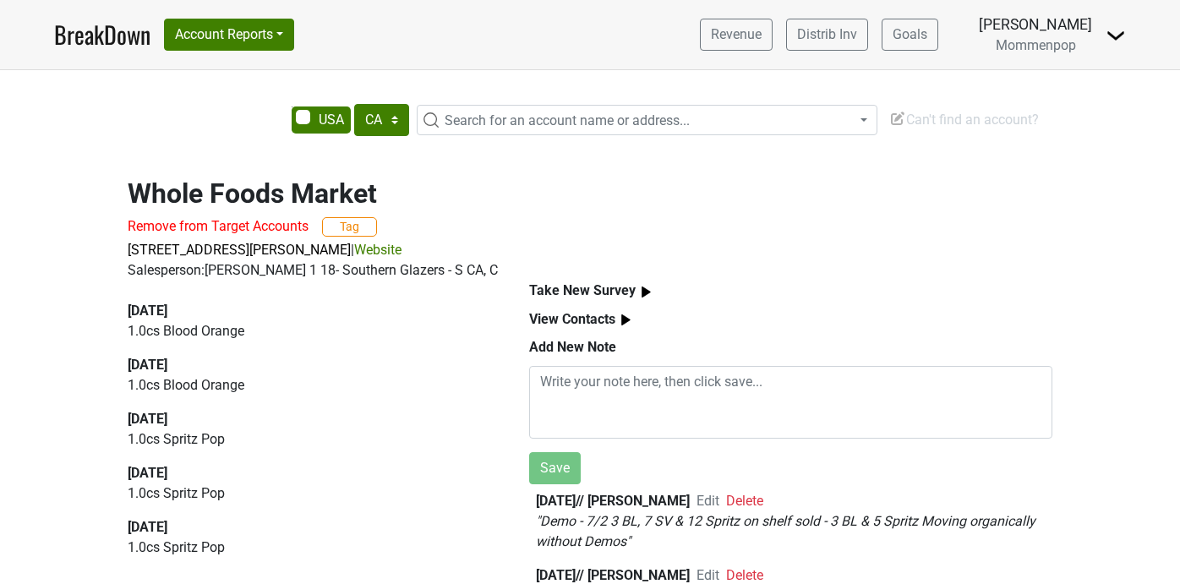
select select "CA"
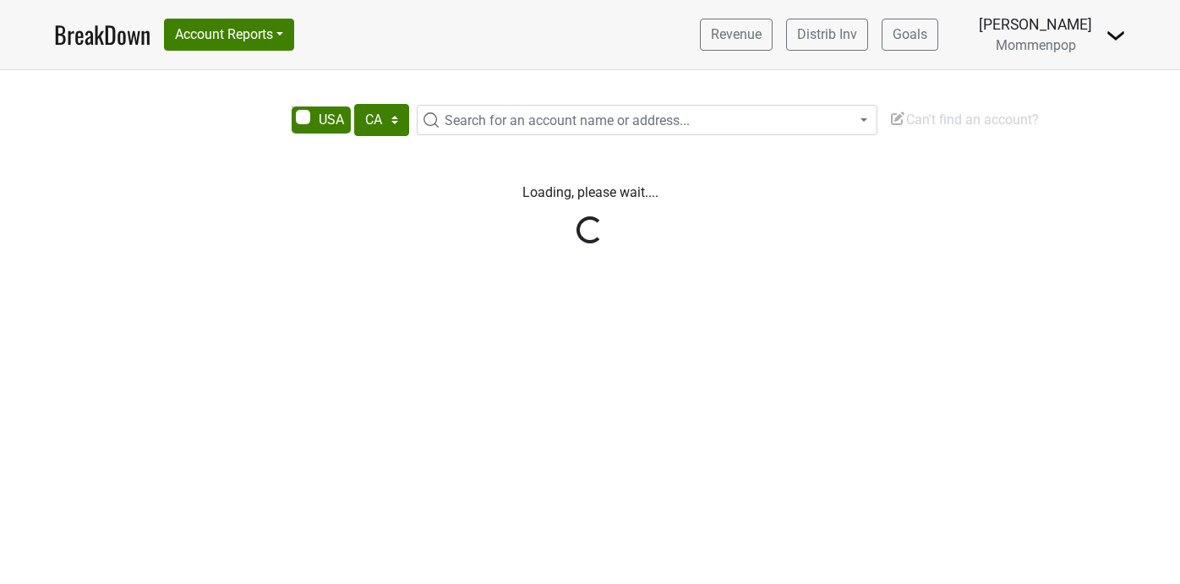
select select "CA"
